Goal: Download file/media

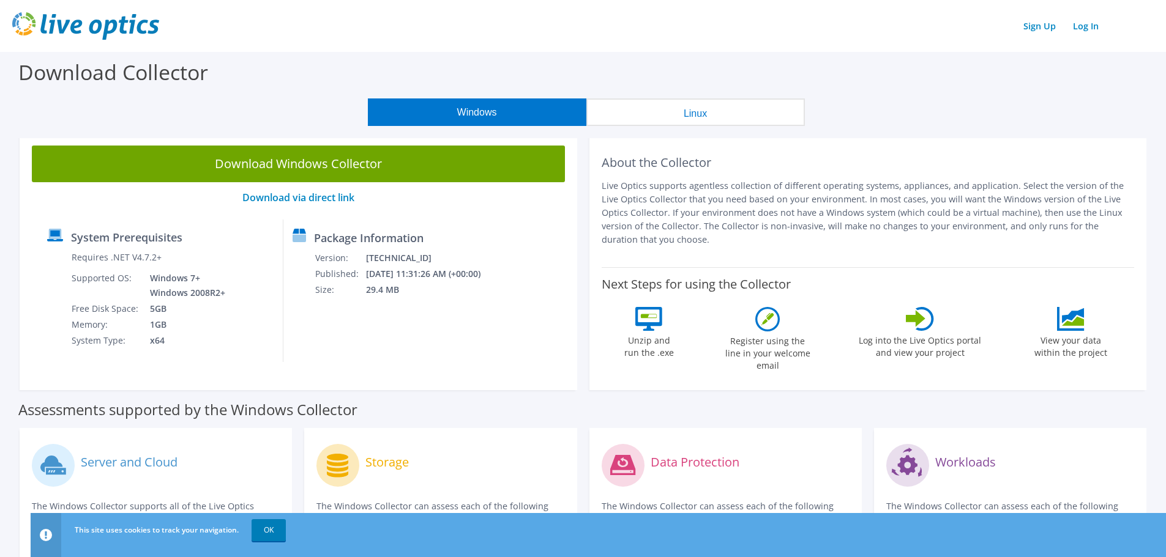
click at [474, 106] on button "Windows" at bounding box center [477, 113] width 218 height 28
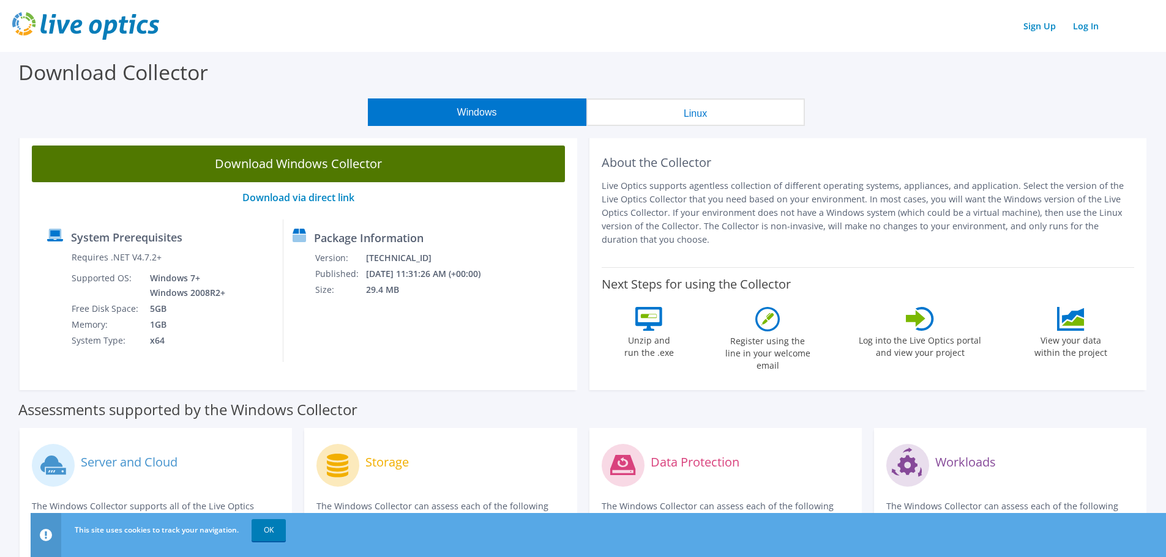
click at [356, 169] on link "Download Windows Collector" at bounding box center [298, 164] width 533 height 37
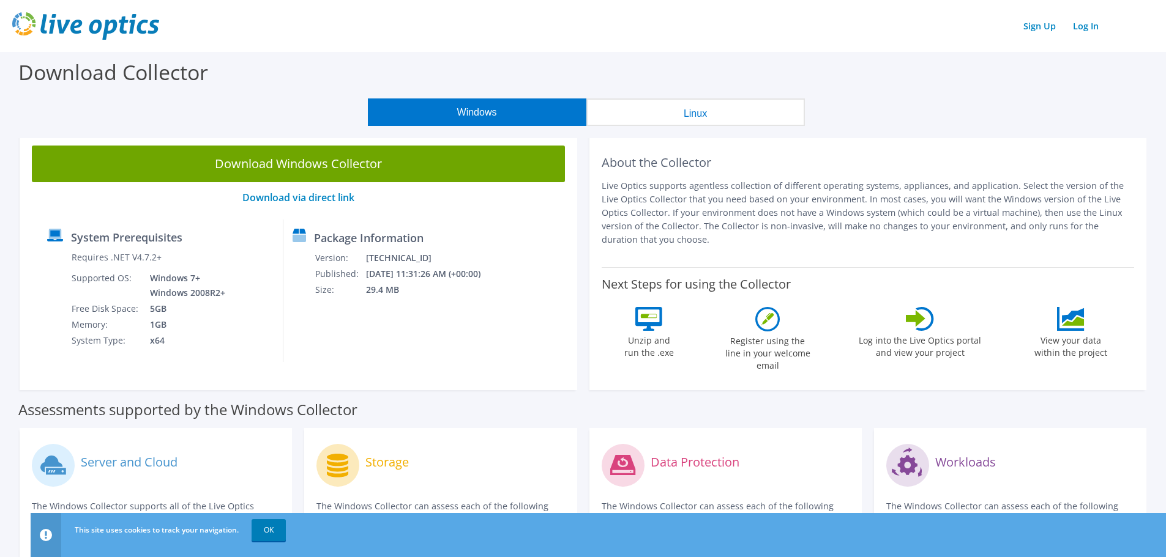
click at [102, 119] on div "Windows Linux" at bounding box center [585, 113] width 1147 height 28
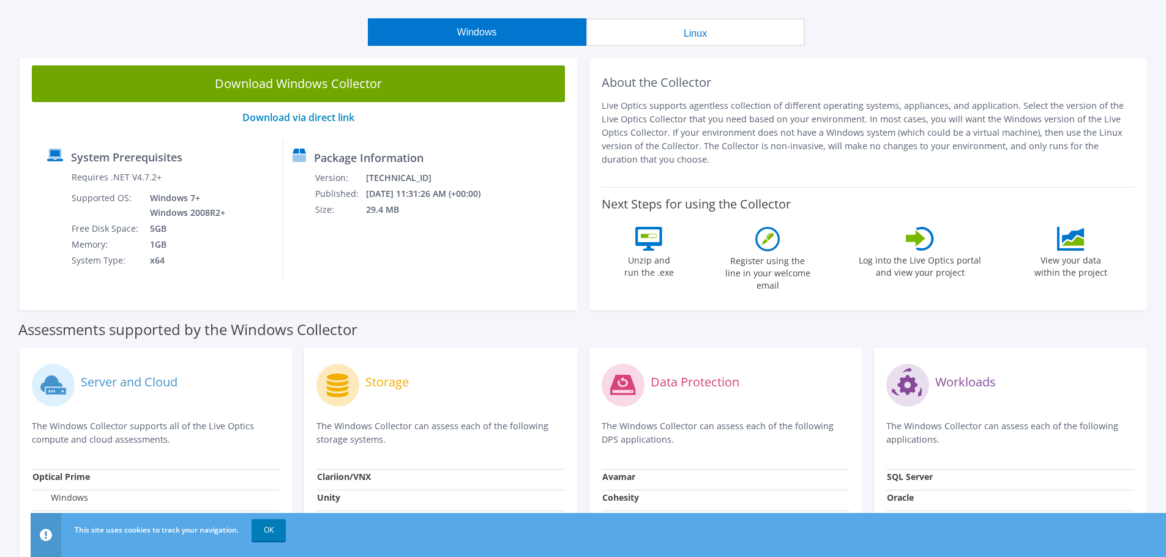
scroll to position [46, 0]
